Goal: Information Seeking & Learning: Learn about a topic

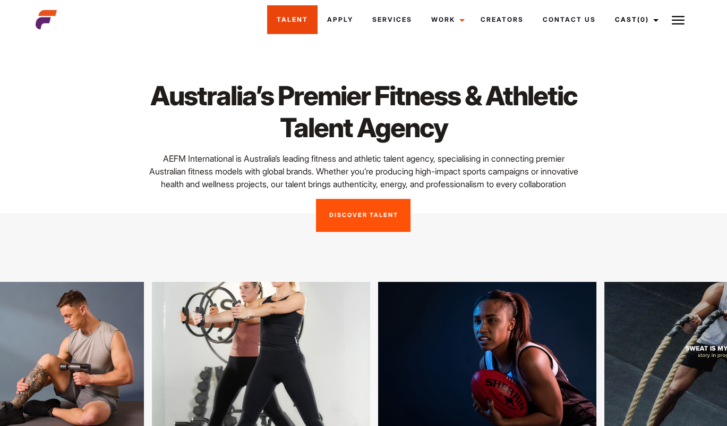
click at [292, 24] on link "Talent" at bounding box center [292, 19] width 50 height 29
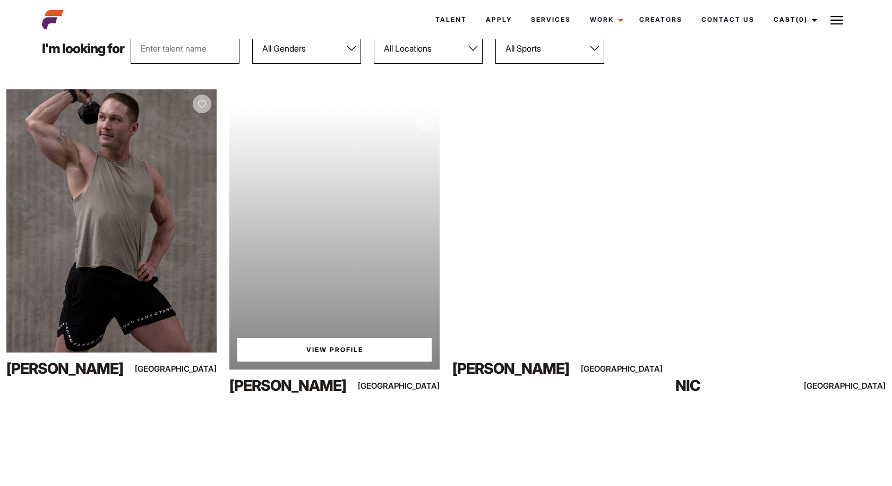
scroll to position [148, 0]
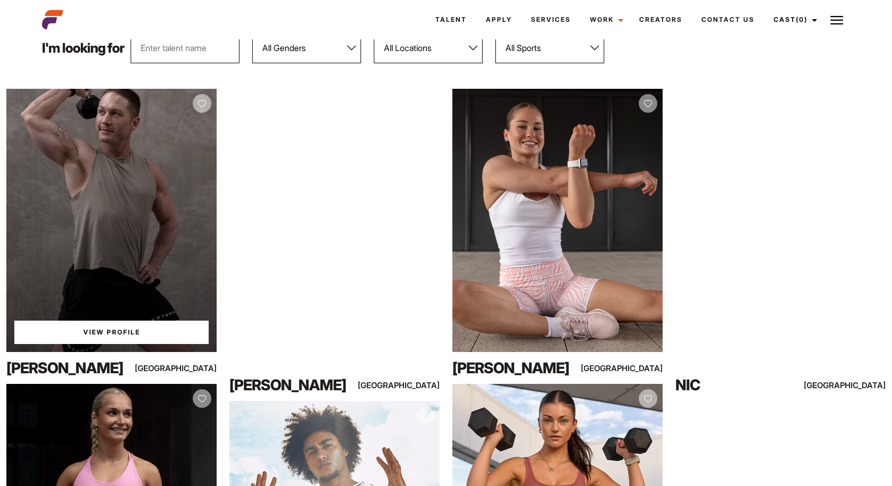
click at [135, 328] on link "View Profile" at bounding box center [111, 331] width 194 height 23
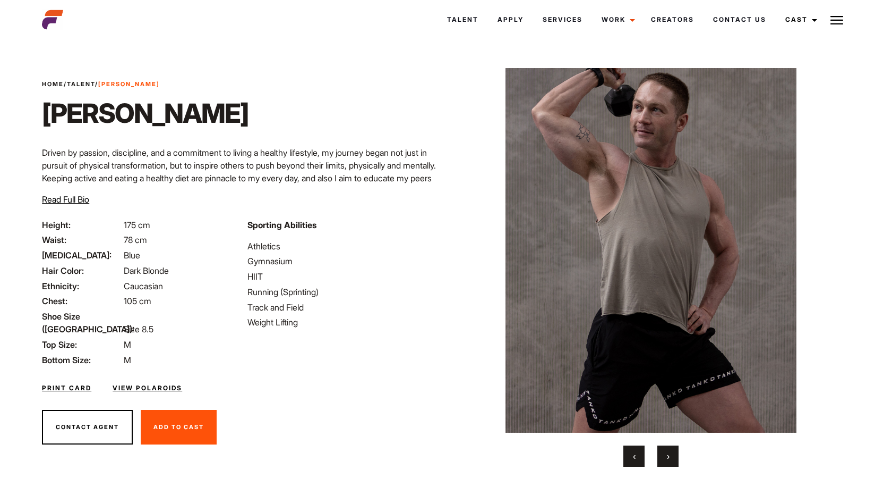
click at [84, 199] on span "Read Full Bio" at bounding box center [65, 199] width 47 height 11
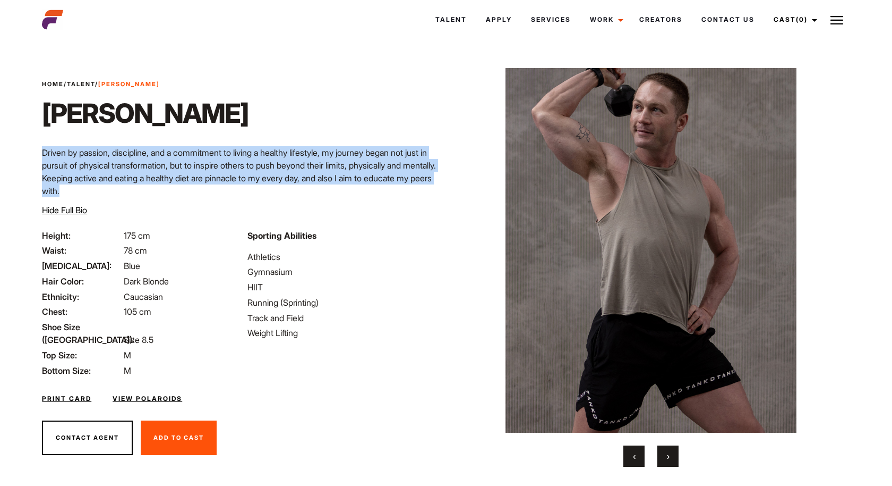
drag, startPoint x: 159, startPoint y: 191, endPoint x: 39, endPoint y: 157, distance: 124.8
click at [39, 157] on div "Home / Talent / Alex T Alex T Driven by passion, discipline, and a commitment t…" at bounding box center [241, 154] width 411 height 149
copy p "Driven by passion, discipline, and a commitment to living a healthy lifestyle, …"
click at [142, 180] on p "Driven by passion, discipline, and a commitment to living a healthy lifestyle, …" at bounding box center [241, 171] width 398 height 51
drag, startPoint x: 120, startPoint y: 186, endPoint x: 42, endPoint y: 154, distance: 84.3
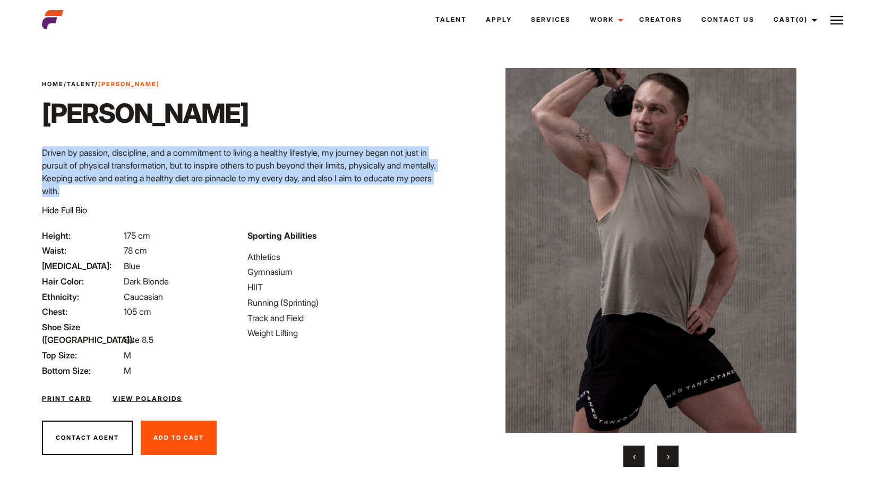
click at [42, 154] on p "Driven by passion, discipline, and a commitment to living a healthy lifestyle, …" at bounding box center [241, 171] width 398 height 51
copy p "Driven by passion, discipline, and a commitment to living a healthy lifestyle, …"
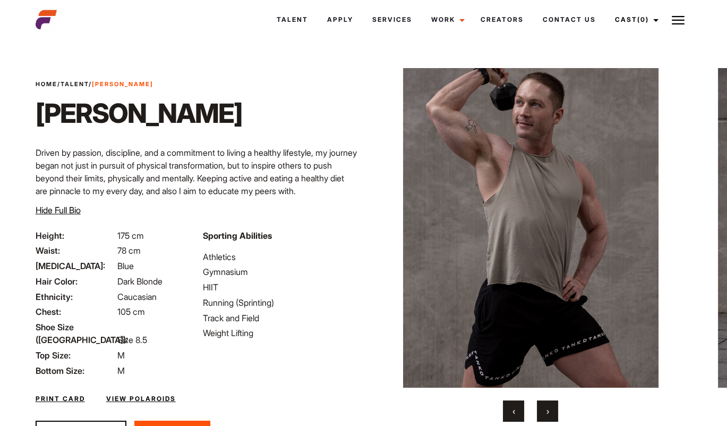
click at [294, 80] on div "Home / Talent / Alex T Alex T Driven by passion, discipline, and a commitment t…" at bounding box center [196, 154] width 335 height 149
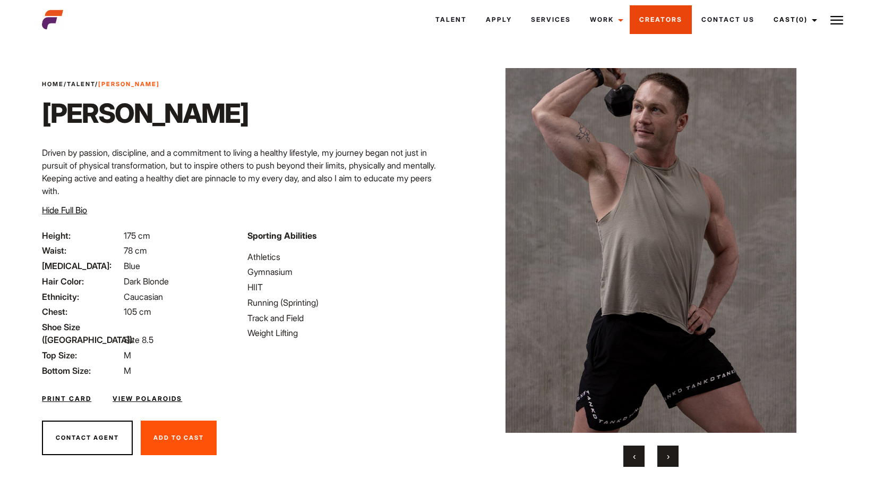
click at [673, 23] on link "Creators" at bounding box center [661, 19] width 62 height 29
